Goal: Task Accomplishment & Management: Use online tool/utility

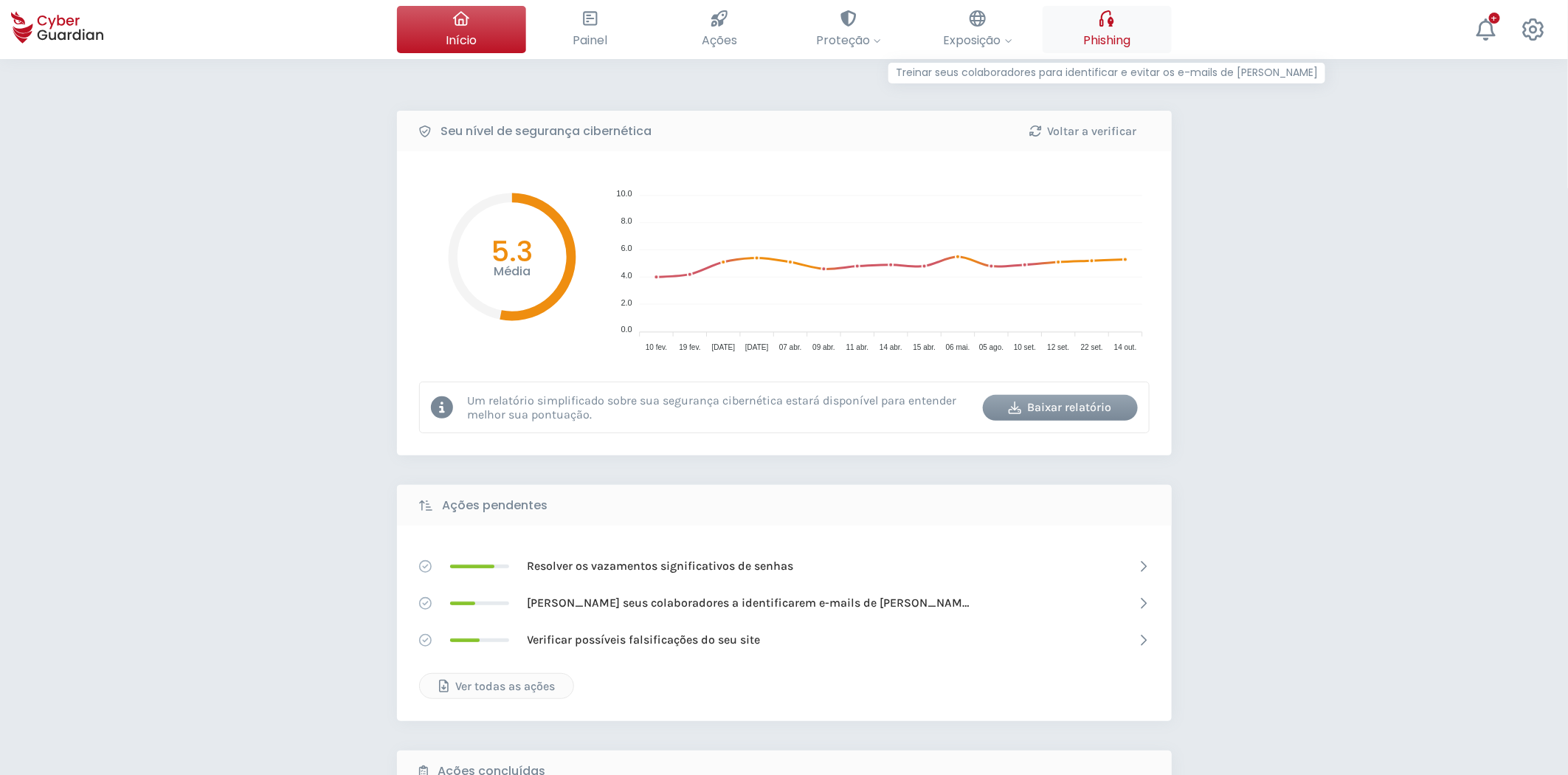
click at [1109, 38] on span "Phishing" at bounding box center [1107, 40] width 47 height 19
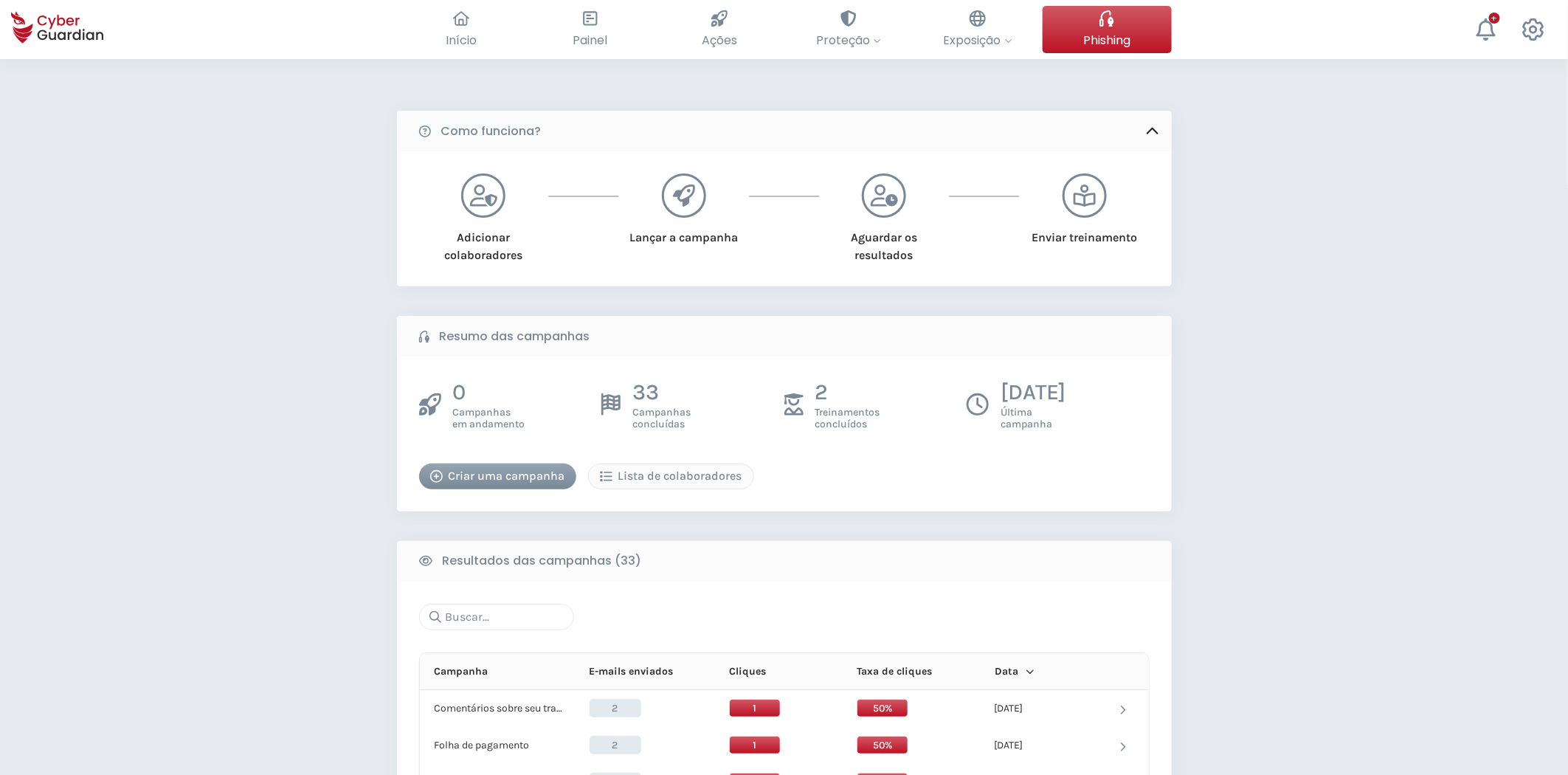
click at [489, 470] on div "Criar uma campanha" at bounding box center [497, 476] width 135 height 18
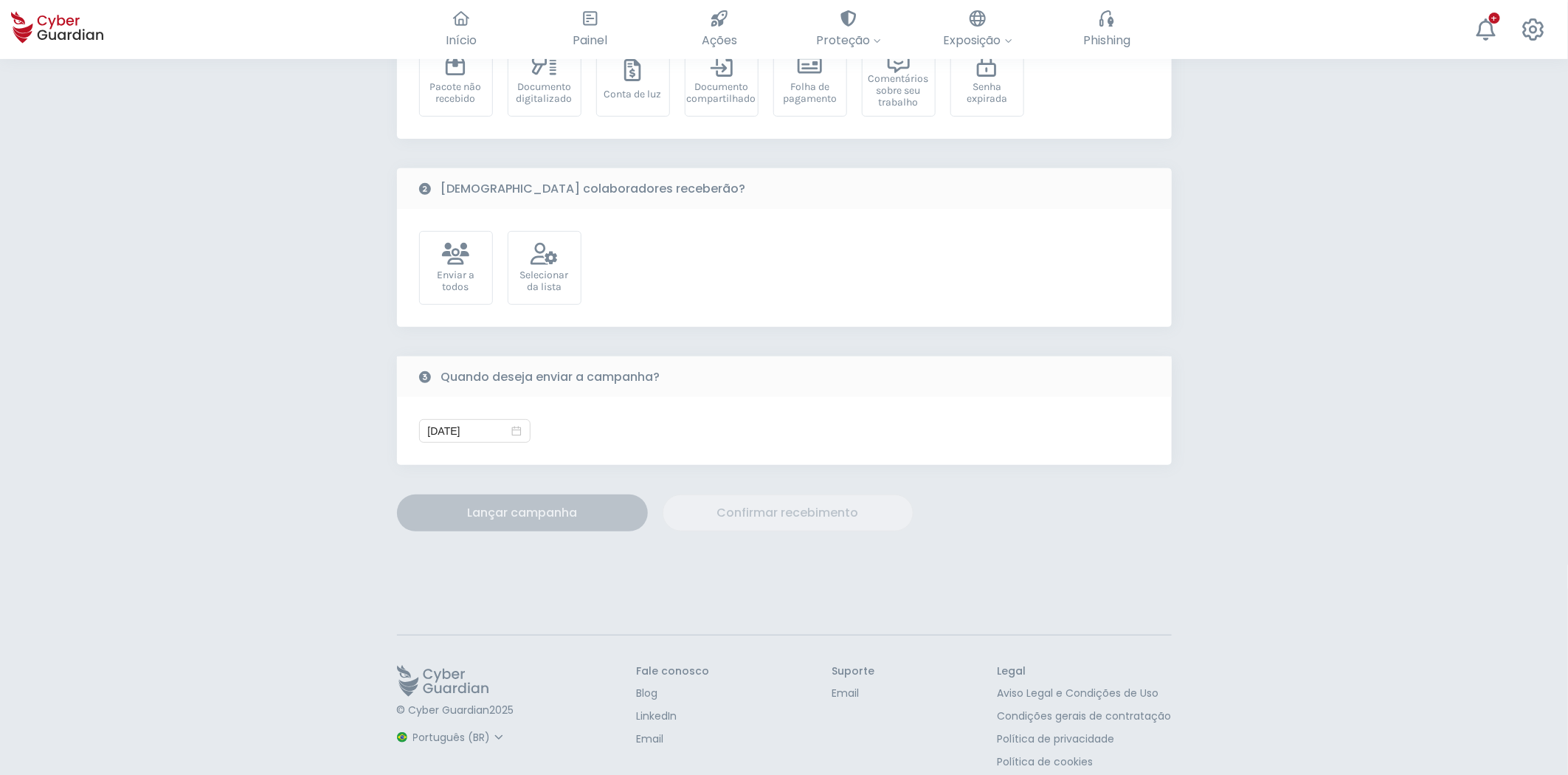
scroll to position [203, 0]
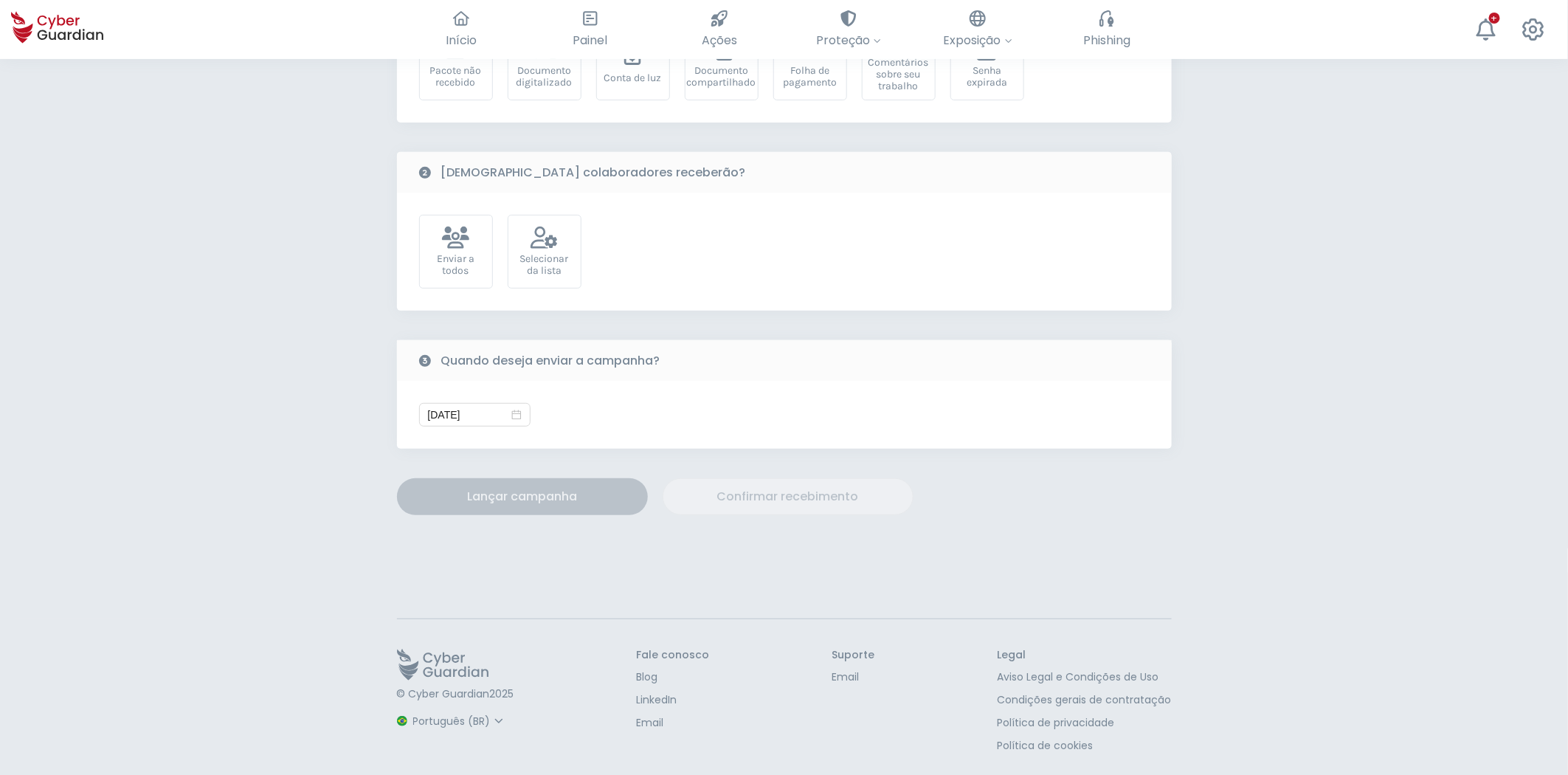
click at [446, 729] on select "Espanhol Inglês Português (BR)" at bounding box center [459, 722] width 98 height 26
click at [411, 709] on select "Espanhol Inglês Português (BR)" at bounding box center [459, 722] width 98 height 26
select select "English"
type input "10/14/2025"
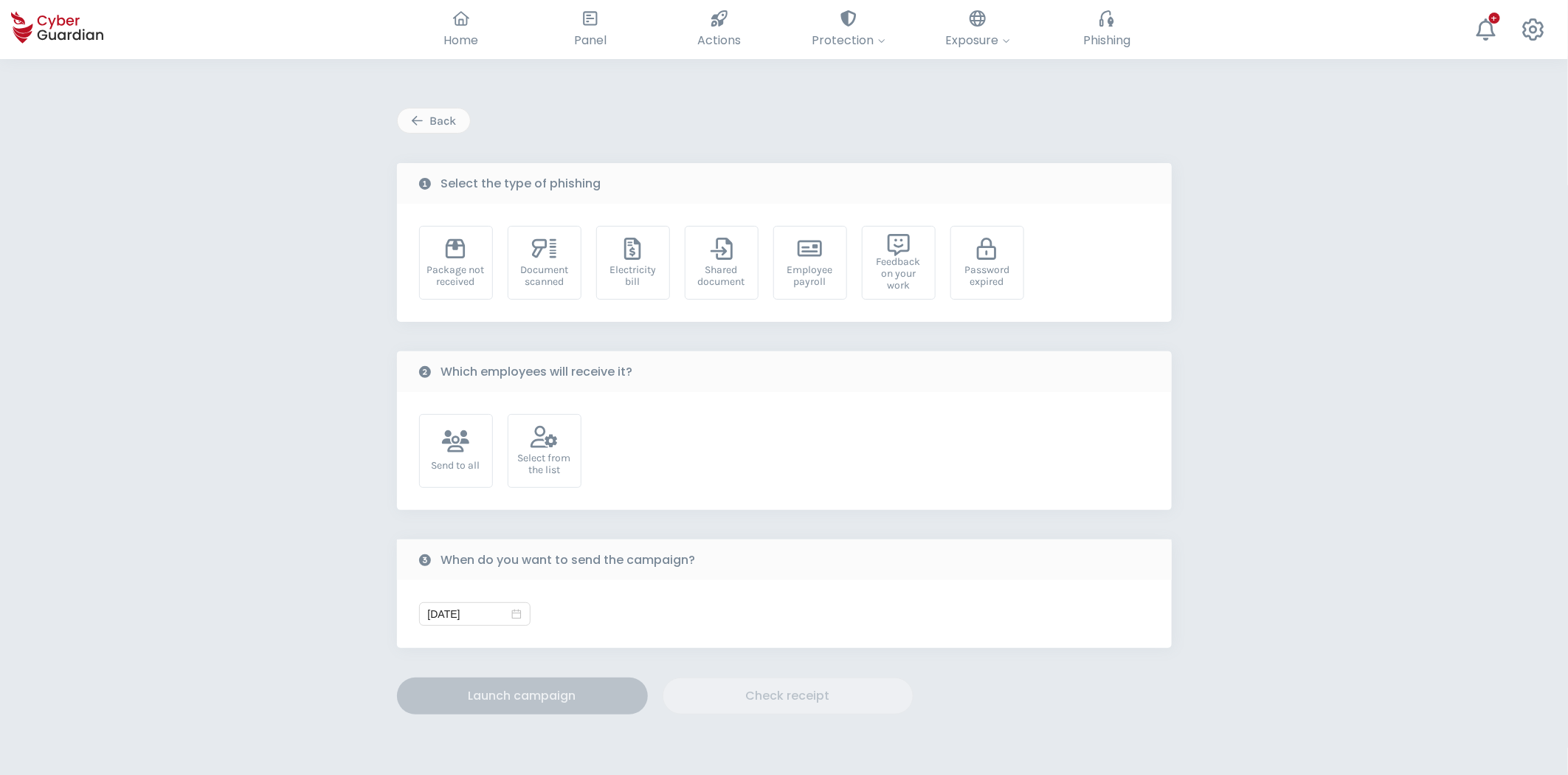
scroll to position [0, 0]
click at [997, 267] on div "Password expired" at bounding box center [987, 279] width 57 height 24
click at [572, 454] on div "Select from the list" at bounding box center [544, 454] width 74 height 74
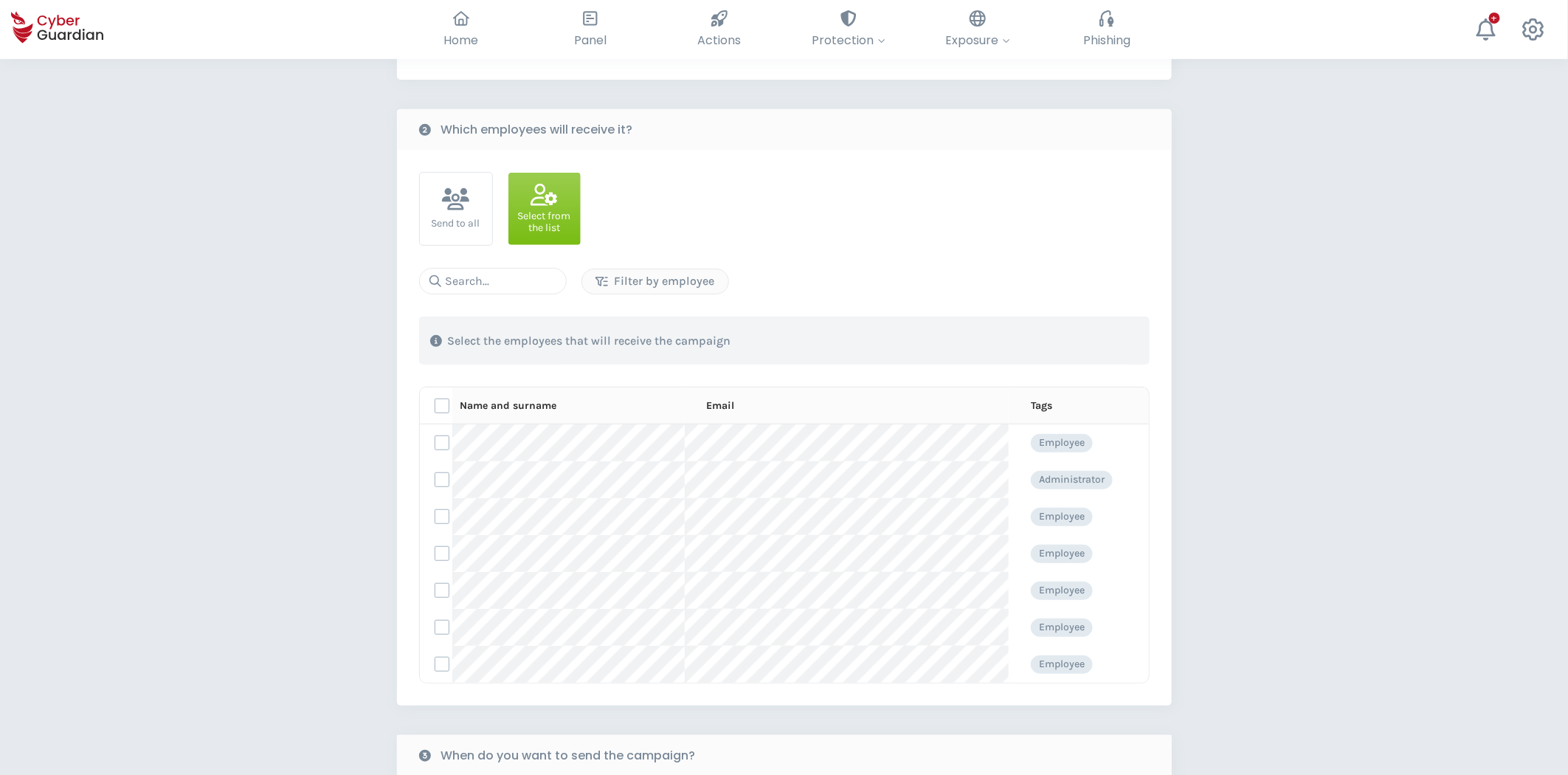
scroll to position [246, 0]
click at [437, 448] on label at bounding box center [442, 442] width 15 height 15
click at [436, 448] on input "checkbox" at bounding box center [436, 442] width 0 height 13
click at [444, 554] on label at bounding box center [442, 553] width 15 height 15
click at [436, 554] on input "checkbox" at bounding box center [436, 553] width 0 height 13
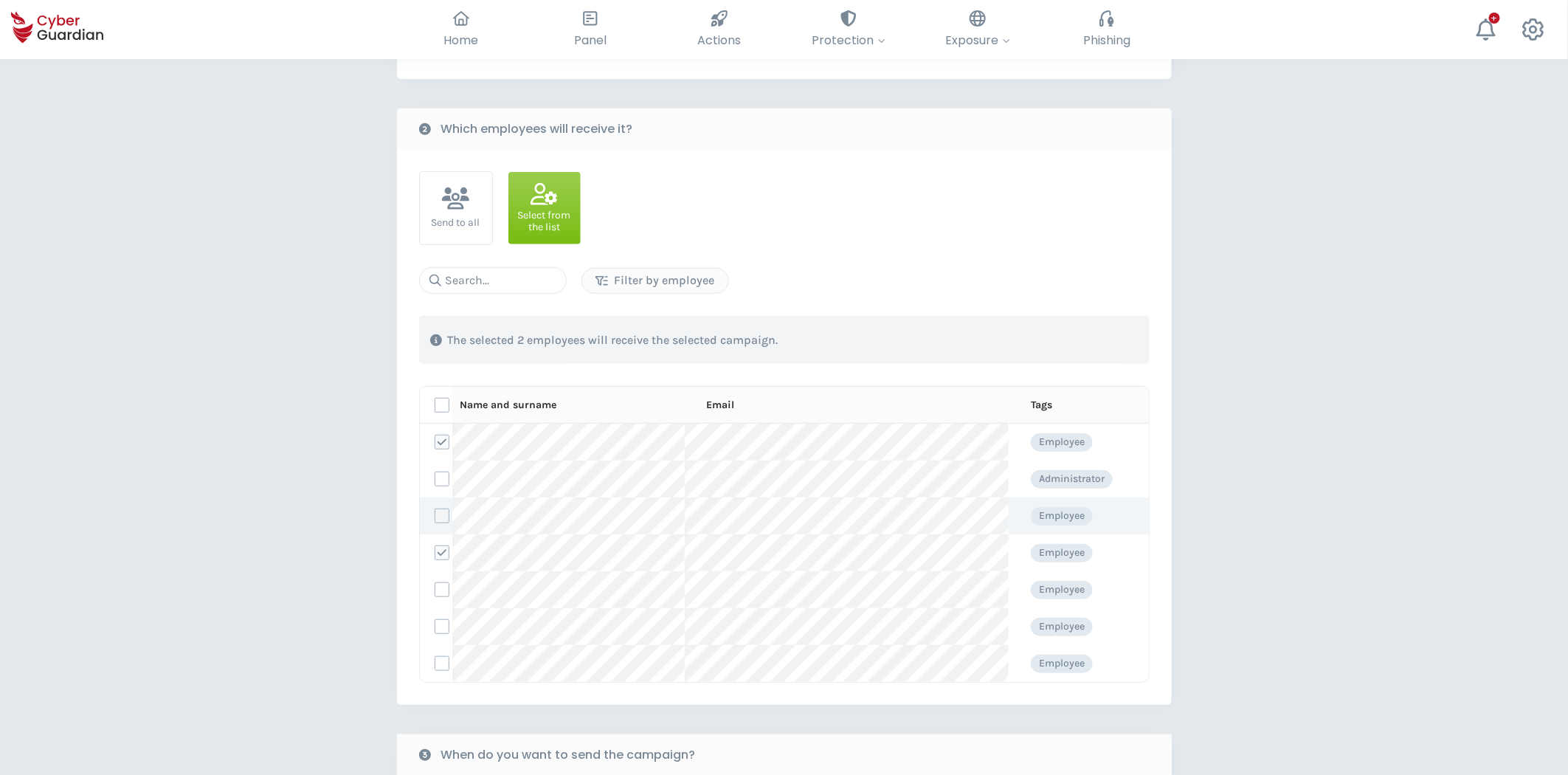
click at [439, 517] on label at bounding box center [442, 516] width 15 height 15
click at [436, 517] on input "checkbox" at bounding box center [436, 515] width 0 height 13
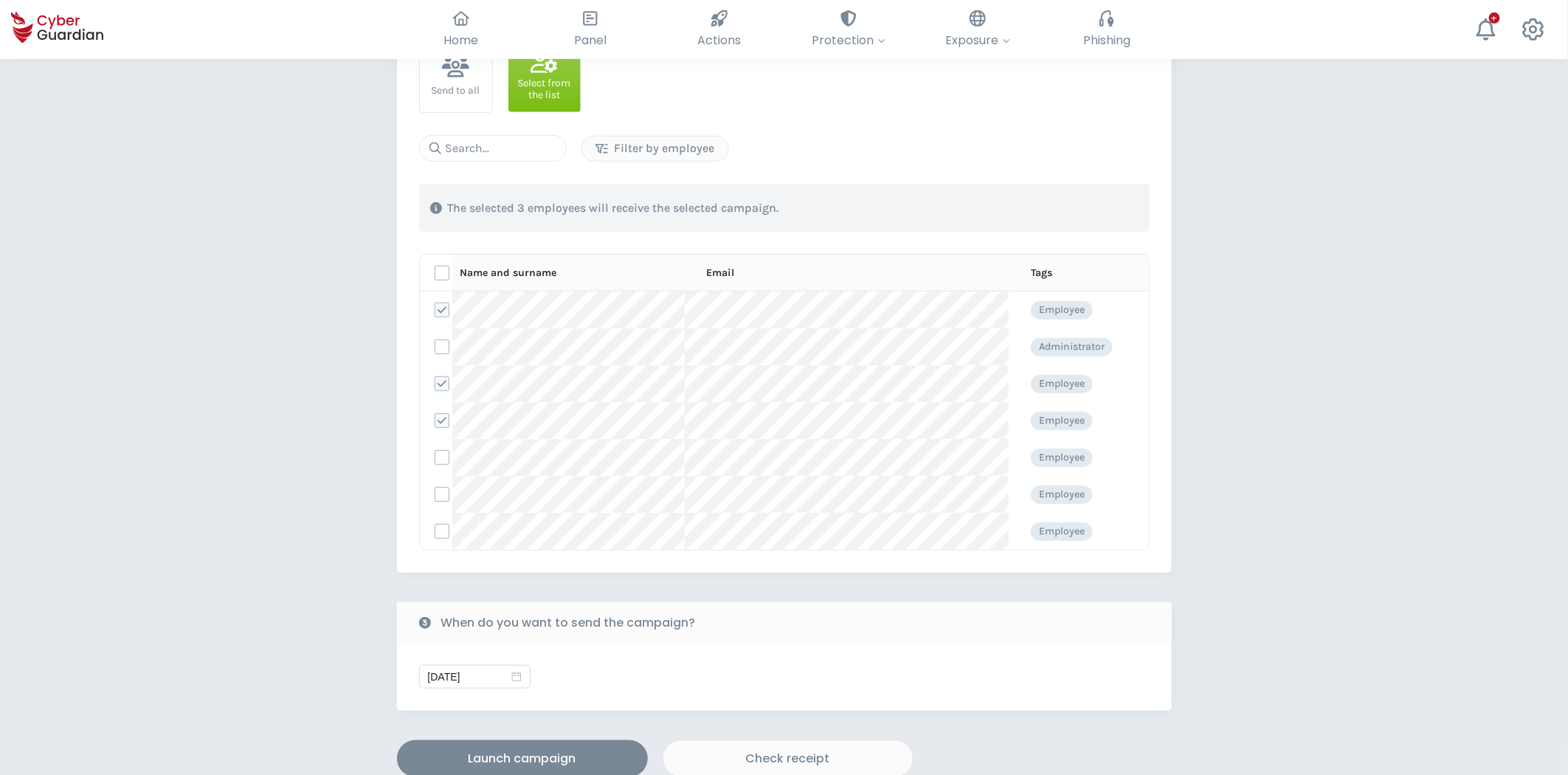
scroll to position [409, 0]
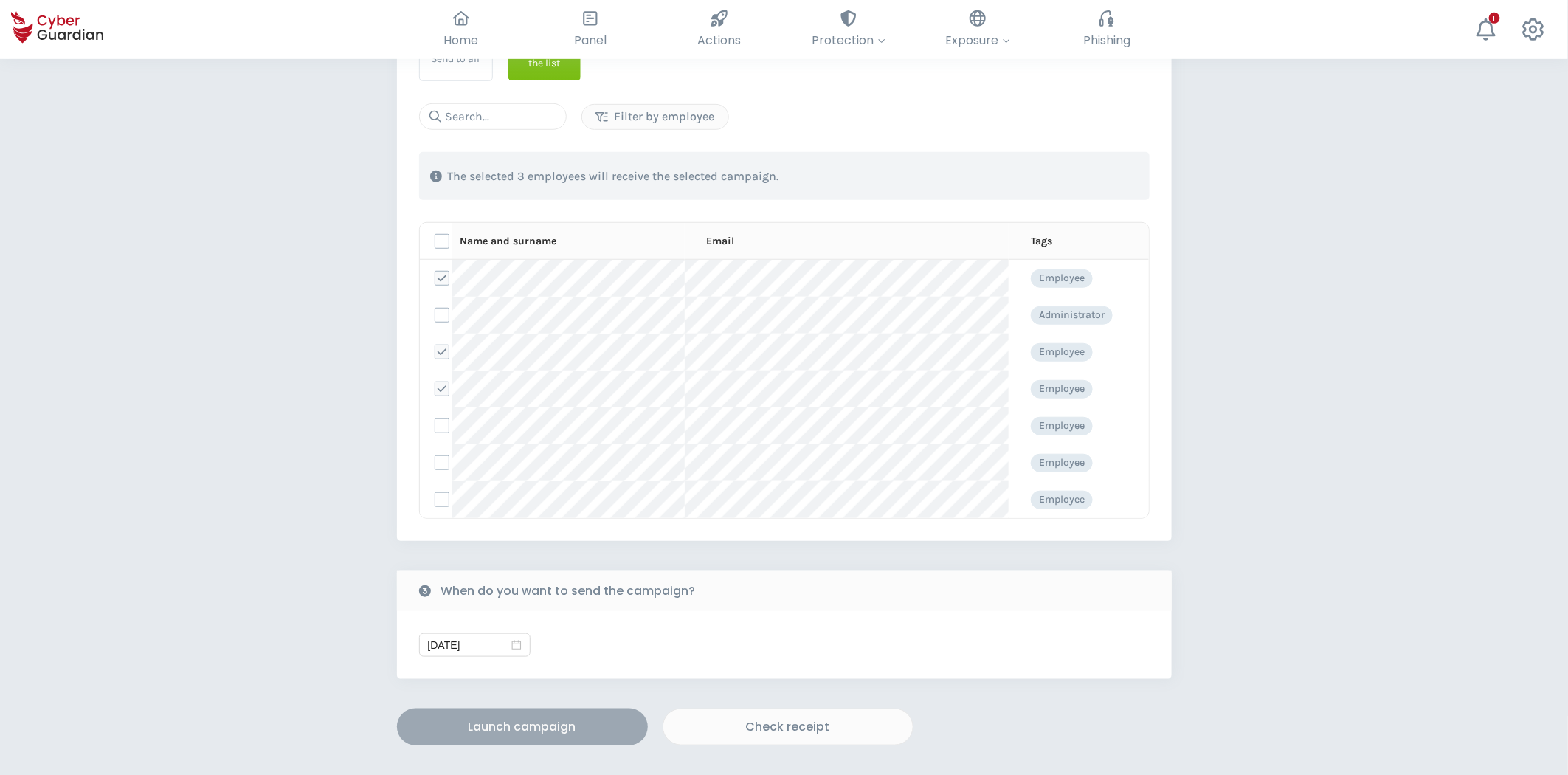
click at [536, 725] on div "Launch campaign" at bounding box center [522, 728] width 228 height 18
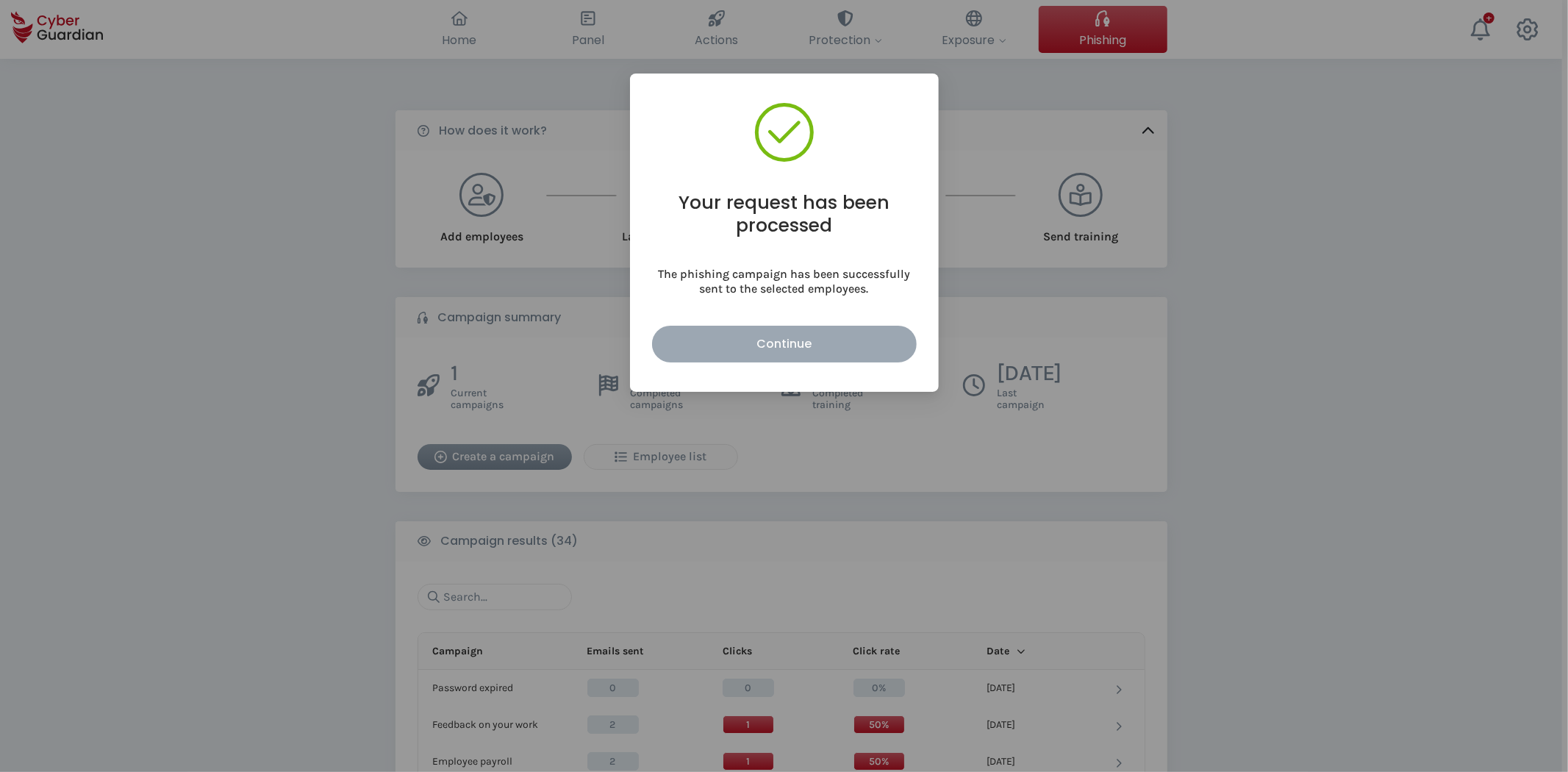
click at [755, 346] on div "Continue" at bounding box center [784, 344] width 242 height 19
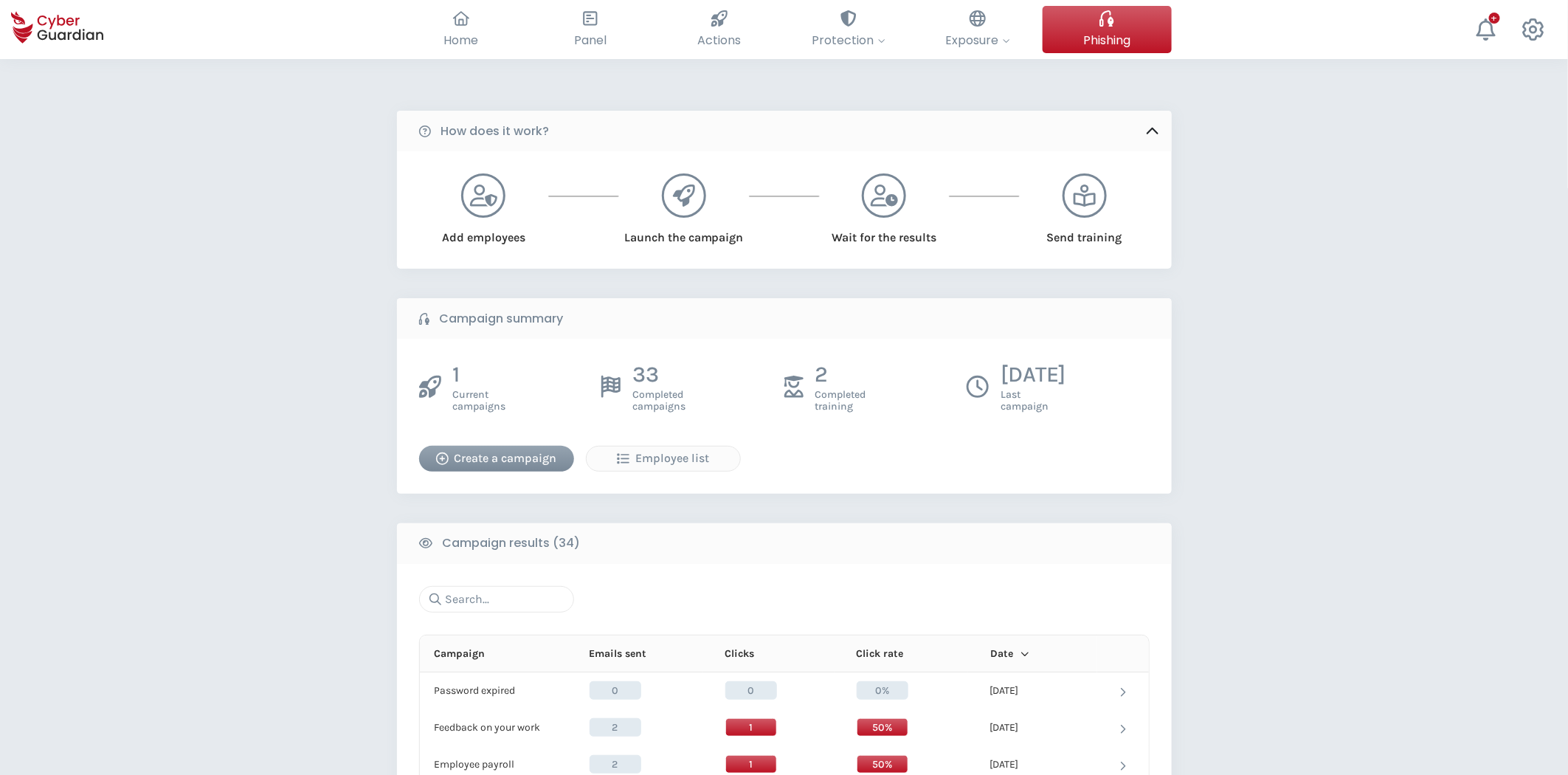
click at [1152, 135] on icon at bounding box center [1152, 131] width 16 height 16
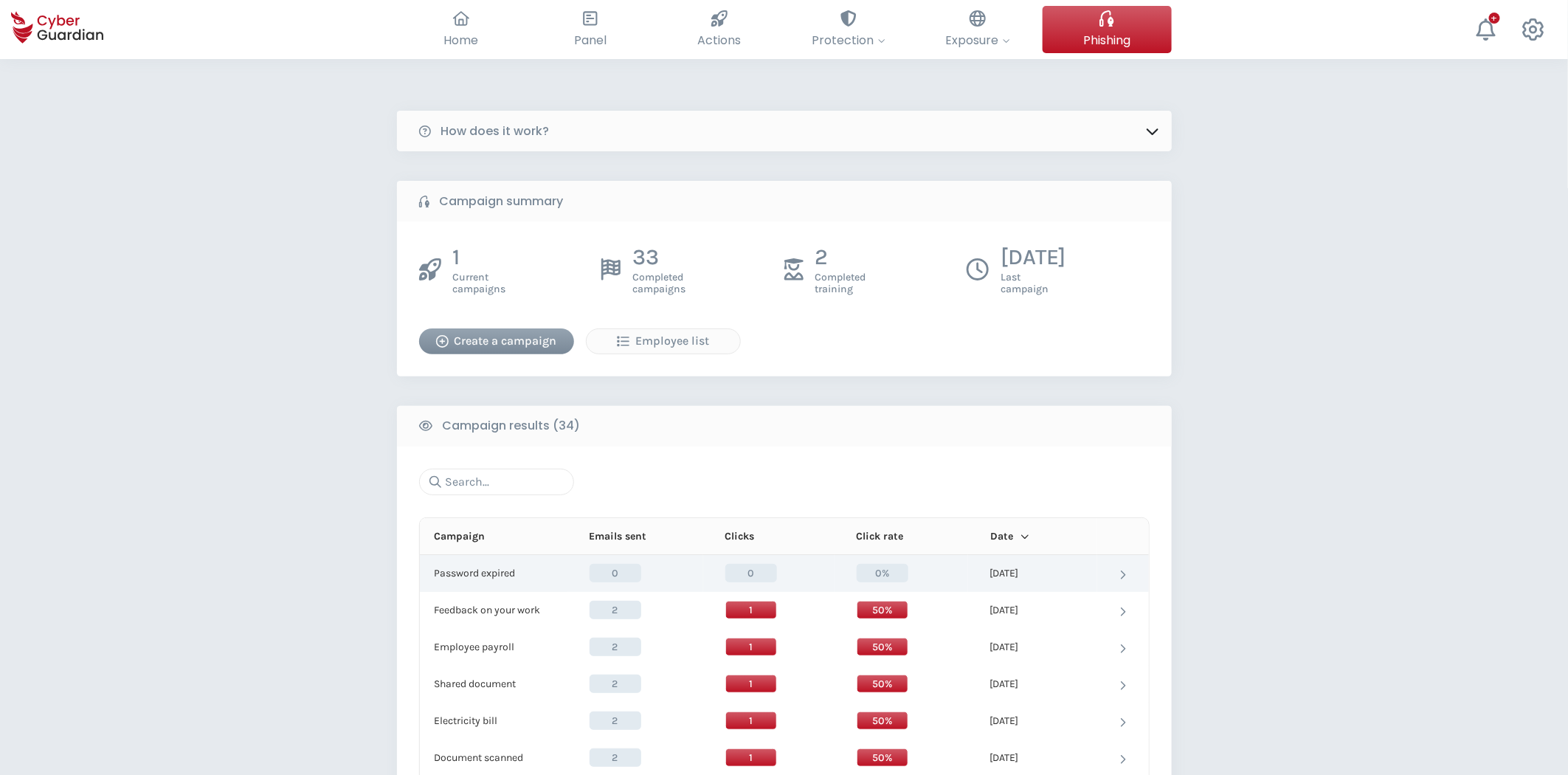
click at [488, 574] on p "Password expired" at bounding box center [475, 573] width 81 height 13
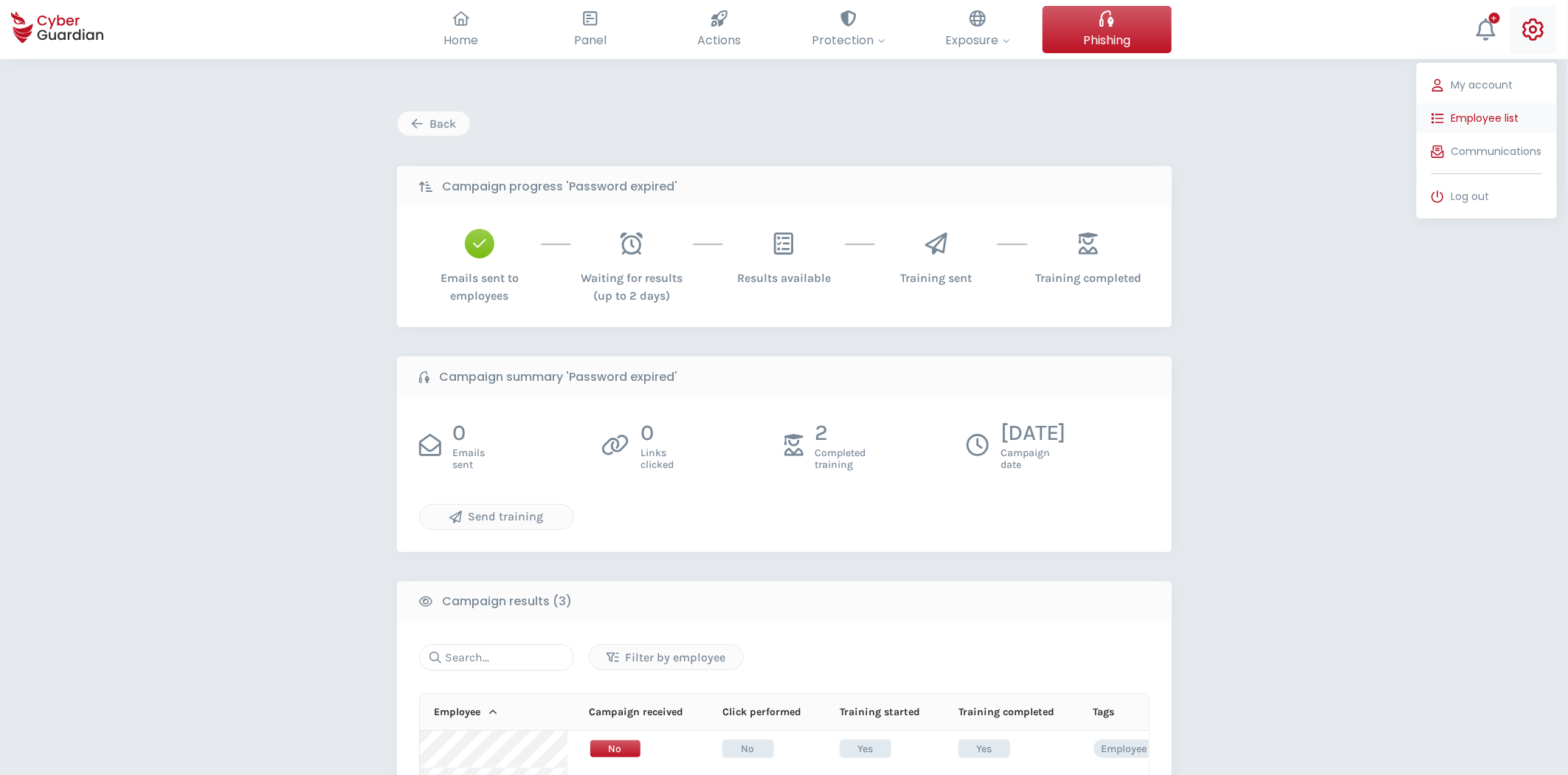
click at [1502, 110] on button "Employee list" at bounding box center [1487, 119] width 140 height 30
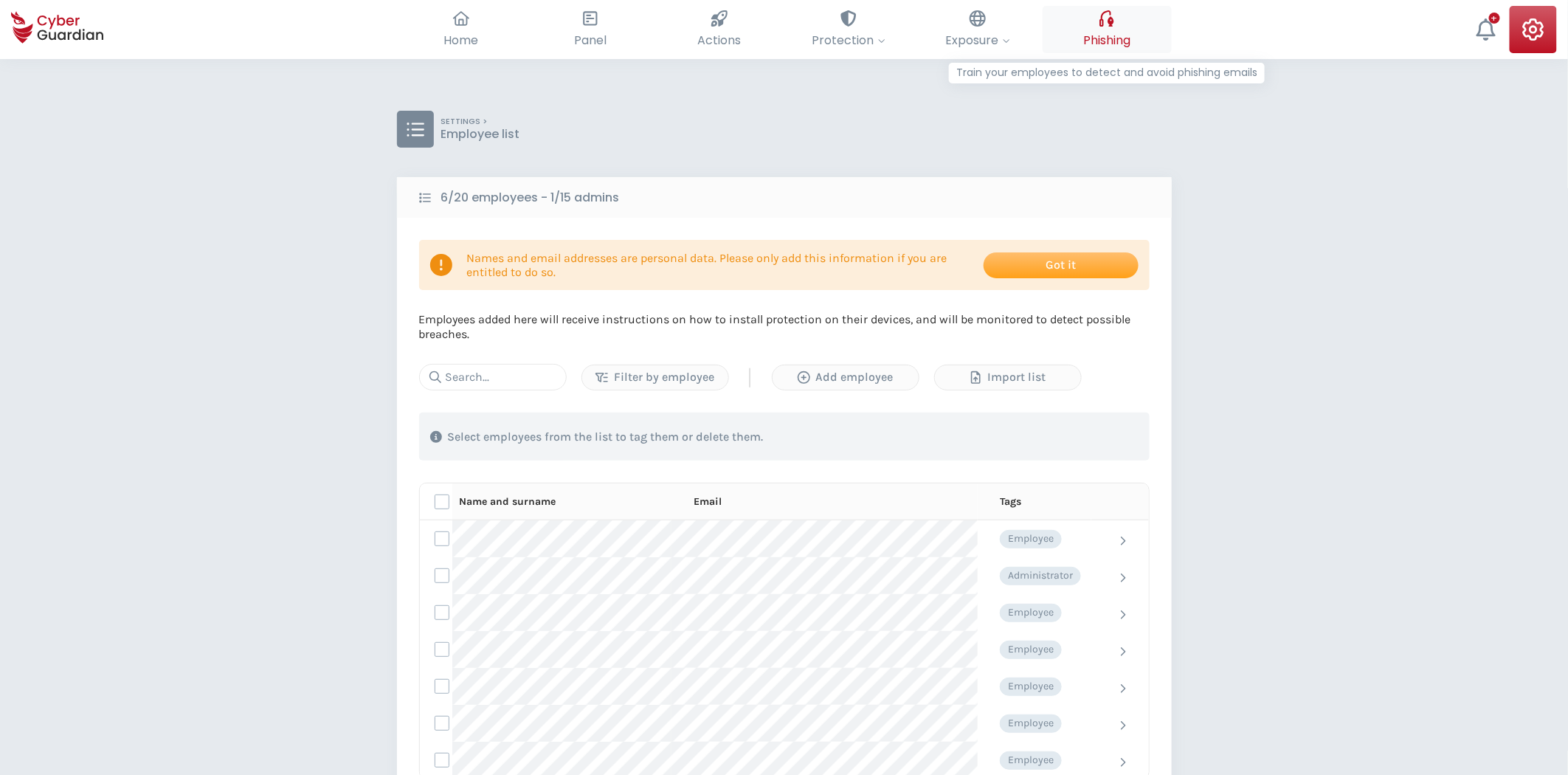
click at [1103, 25] on icon at bounding box center [1107, 18] width 14 height 16
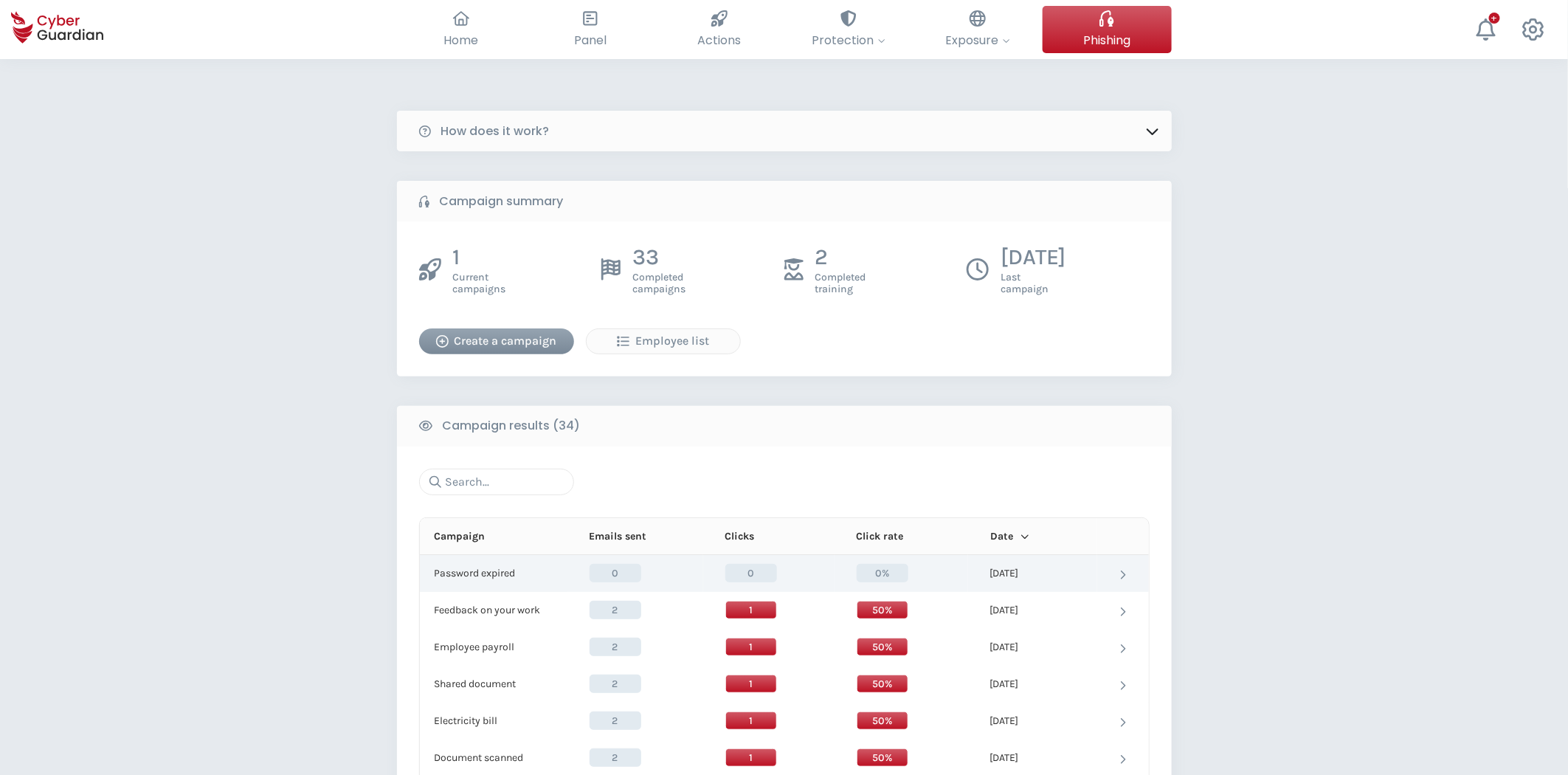
click at [505, 569] on p "Password expired" at bounding box center [475, 573] width 81 height 13
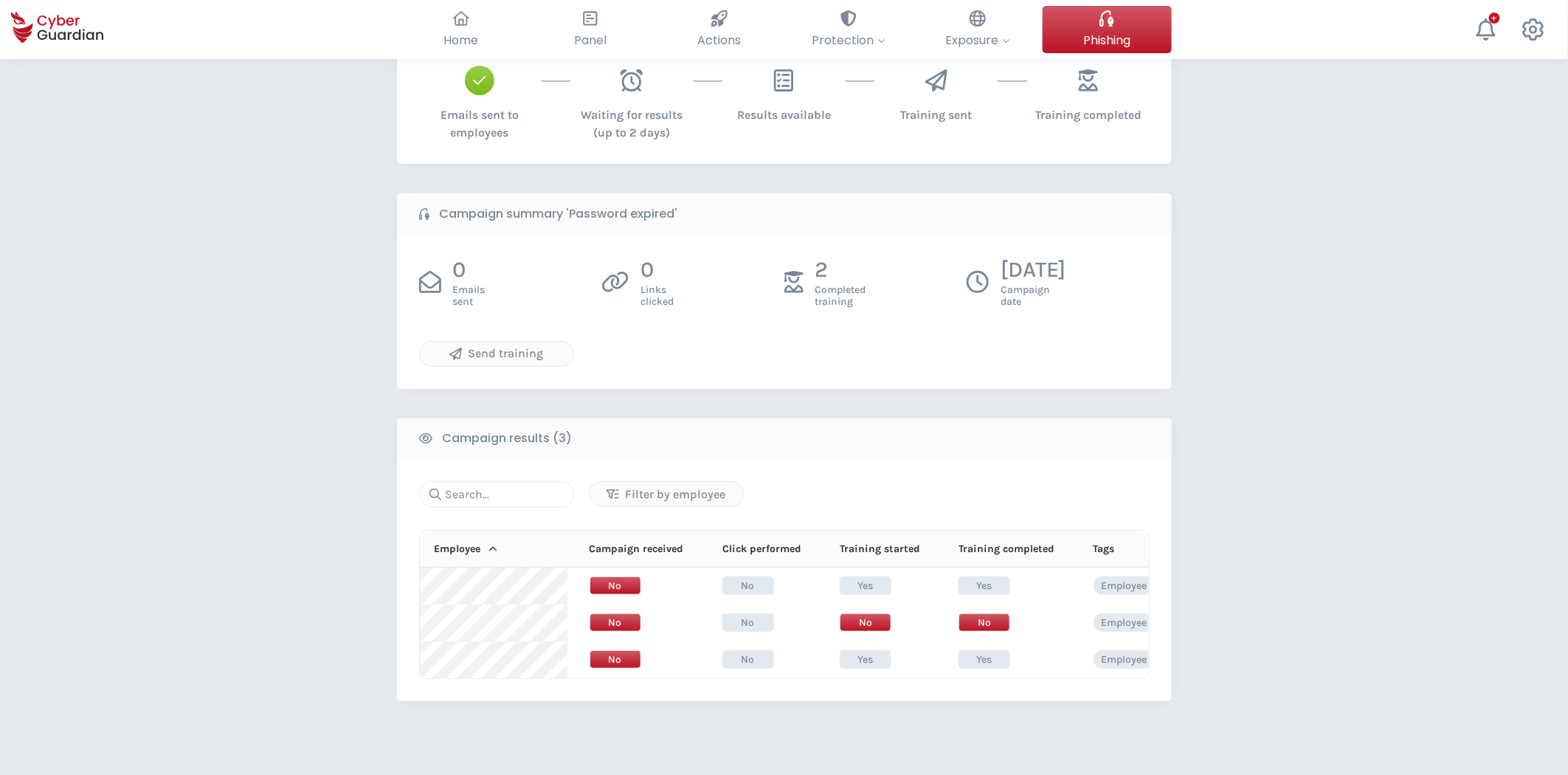
scroll to position [164, 0]
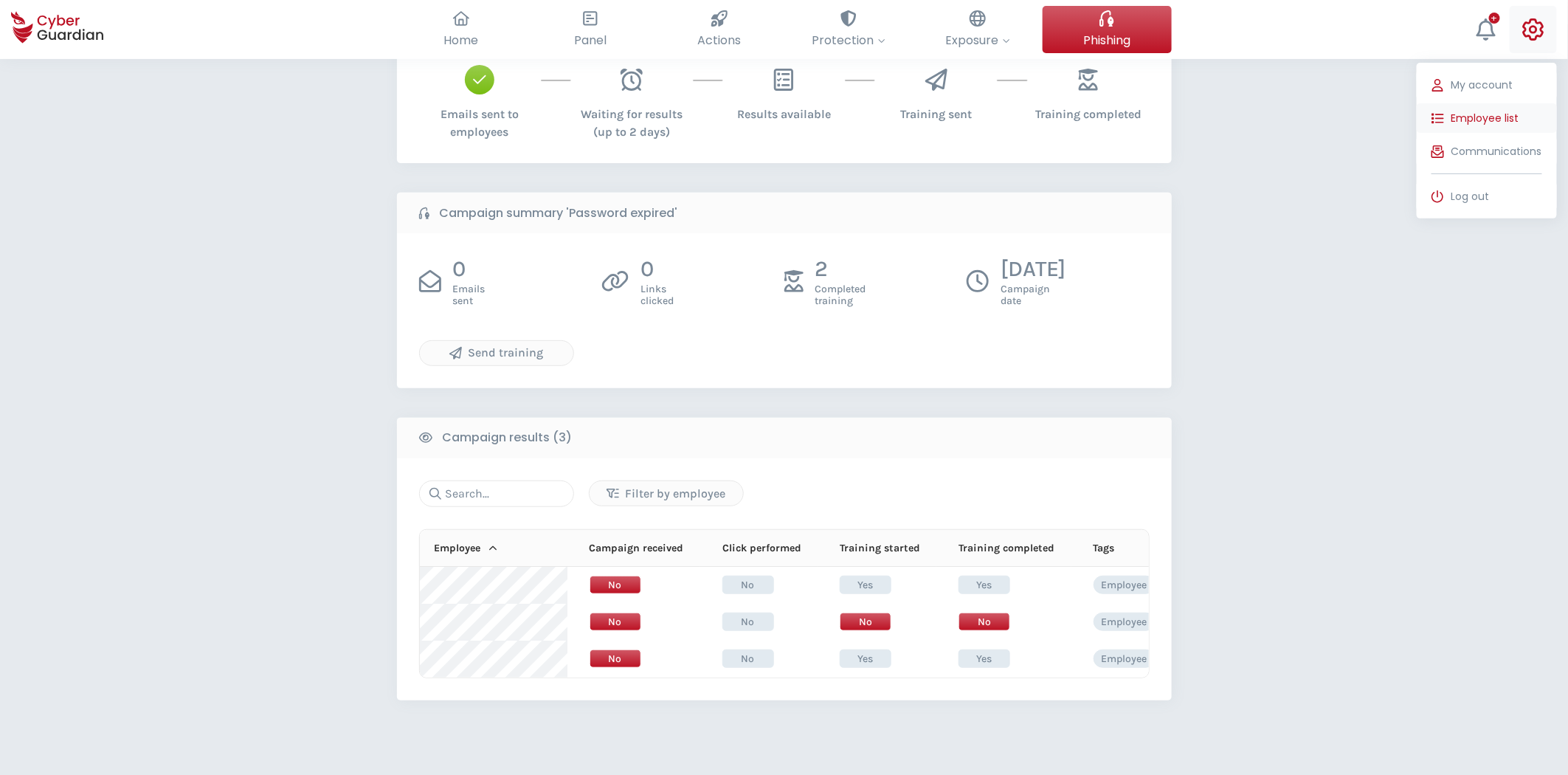
click at [1496, 112] on span "Employee list" at bounding box center [1485, 119] width 68 height 16
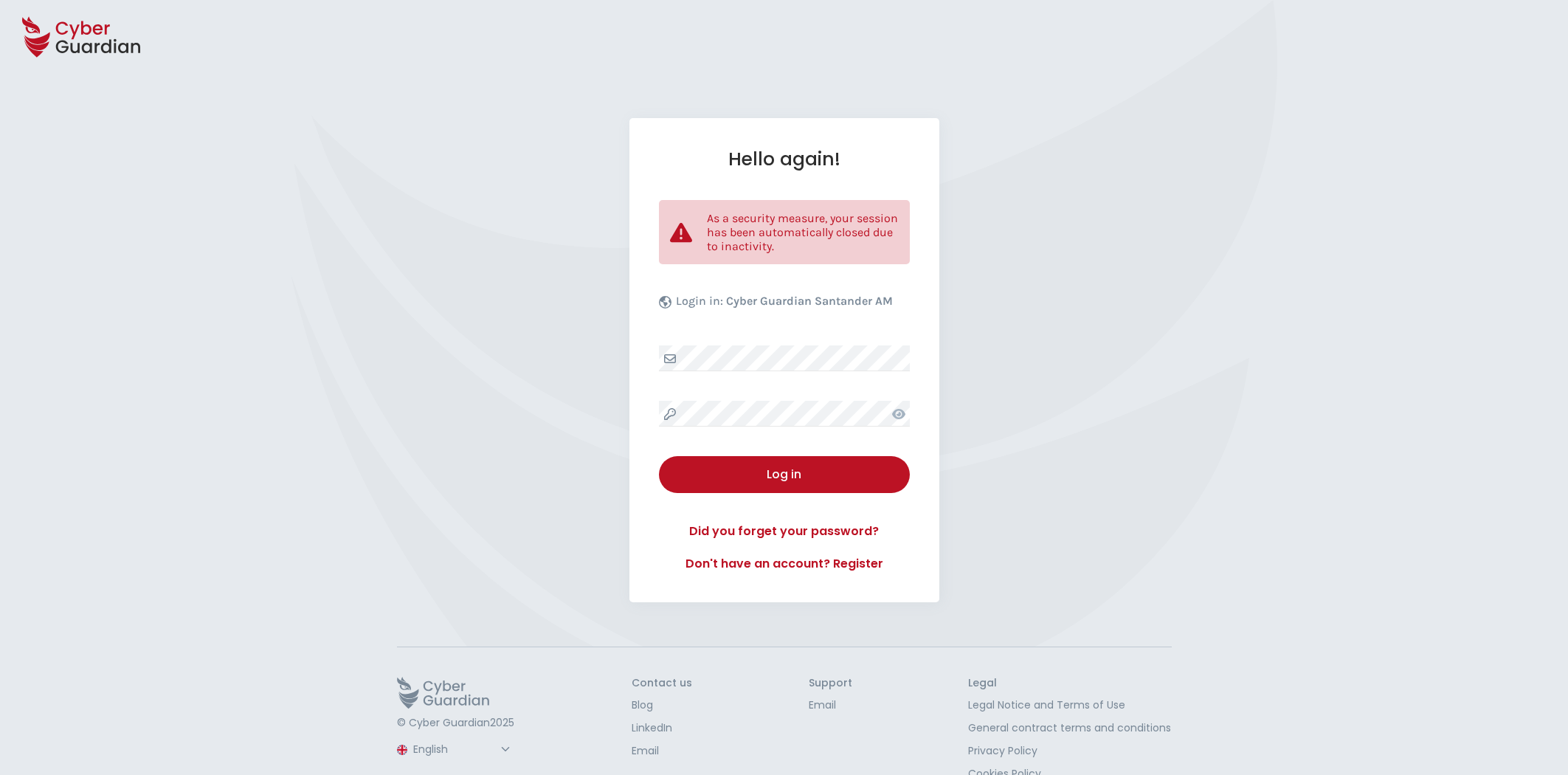
select select "English"
